Goal: Task Accomplishment & Management: Manage account settings

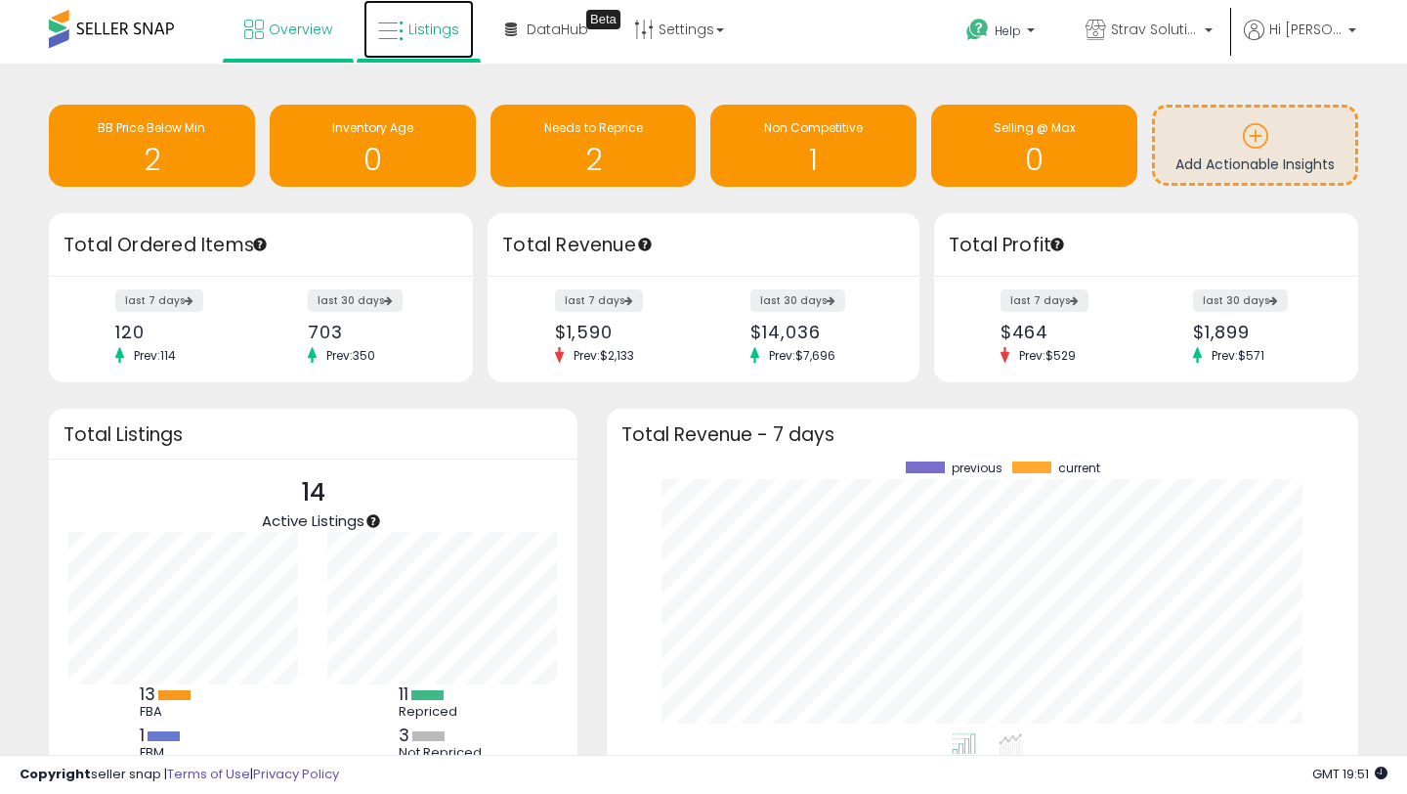
click at [429, 41] on link "Listings" at bounding box center [419, 29] width 110 height 59
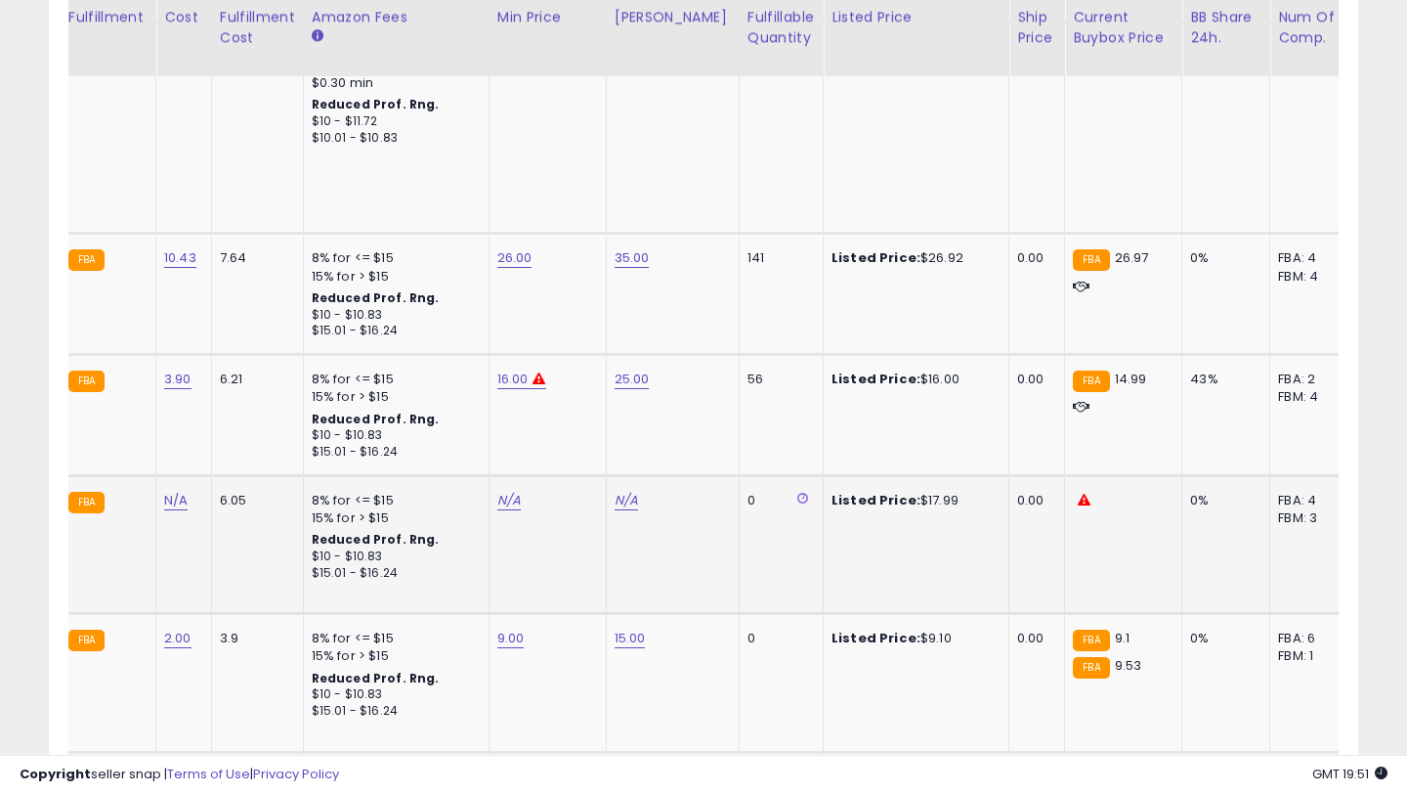
scroll to position [0, 572]
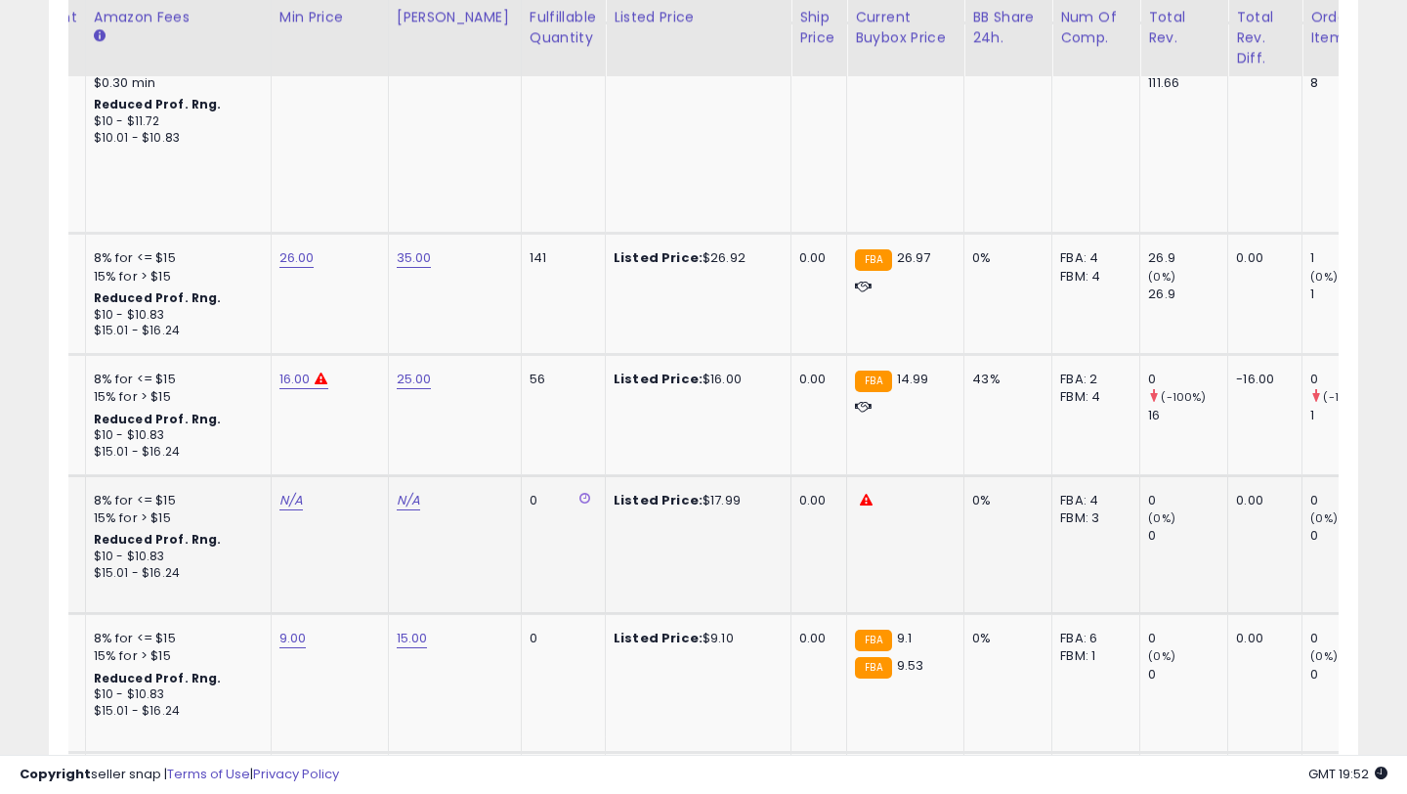
click at [1073, 509] on div "FBM: 3" at bounding box center [1092, 518] width 65 height 18
